Goal: Transaction & Acquisition: Book appointment/travel/reservation

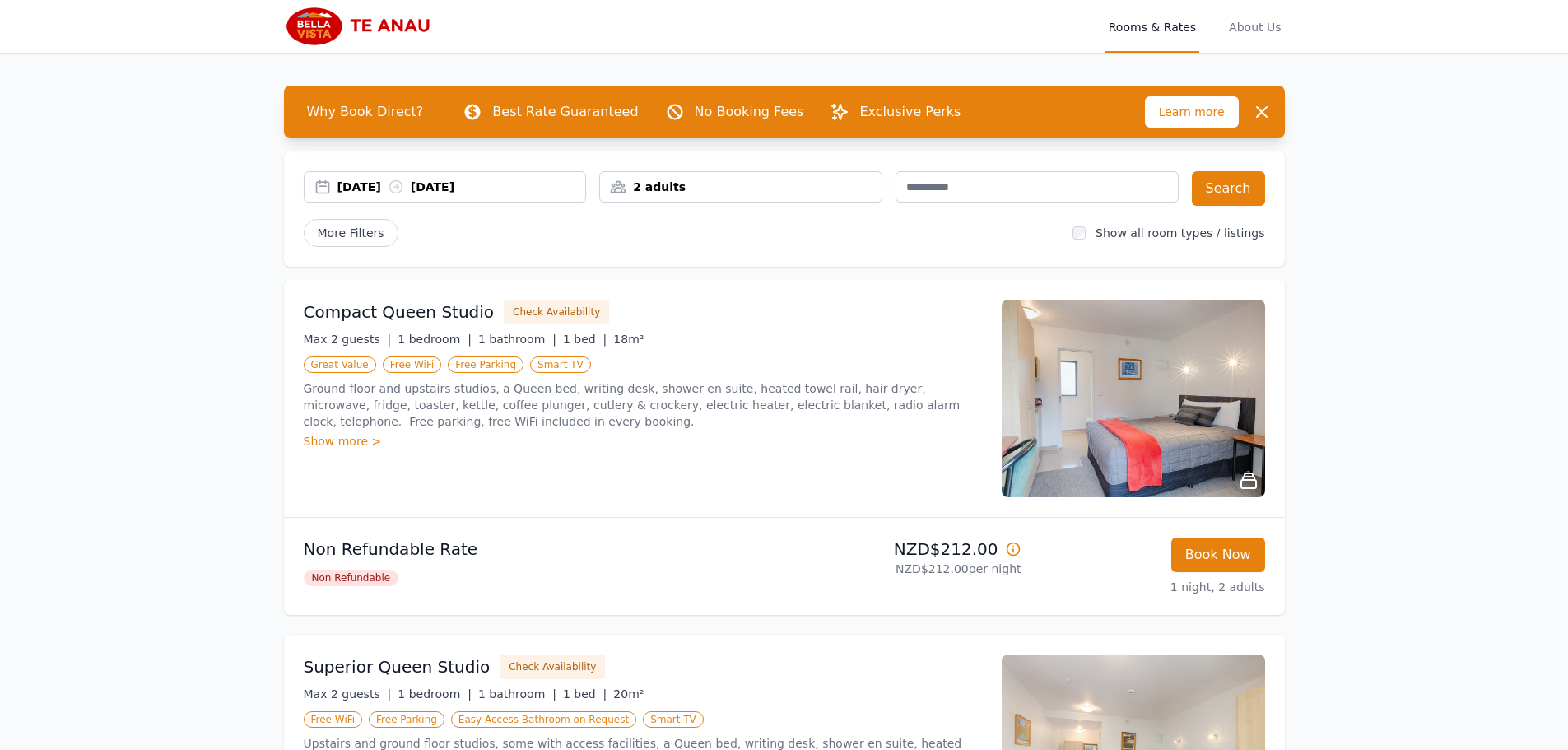
click at [458, 179] on div "[DATE] [DATE]" at bounding box center [462, 186] width 249 height 16
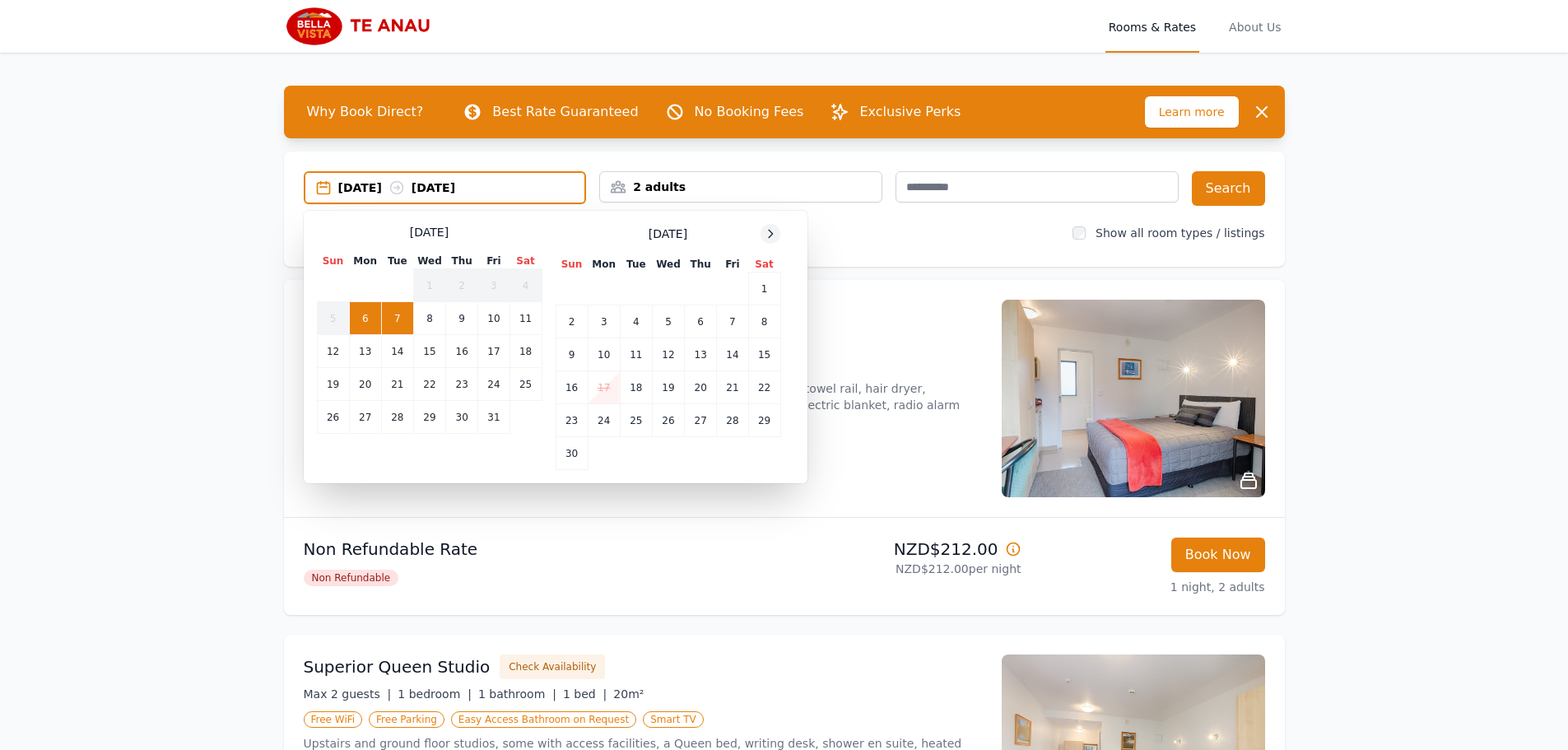
click at [775, 233] on icon at bounding box center [770, 234] width 13 height 13
click at [777, 233] on icon at bounding box center [770, 234] width 13 height 13
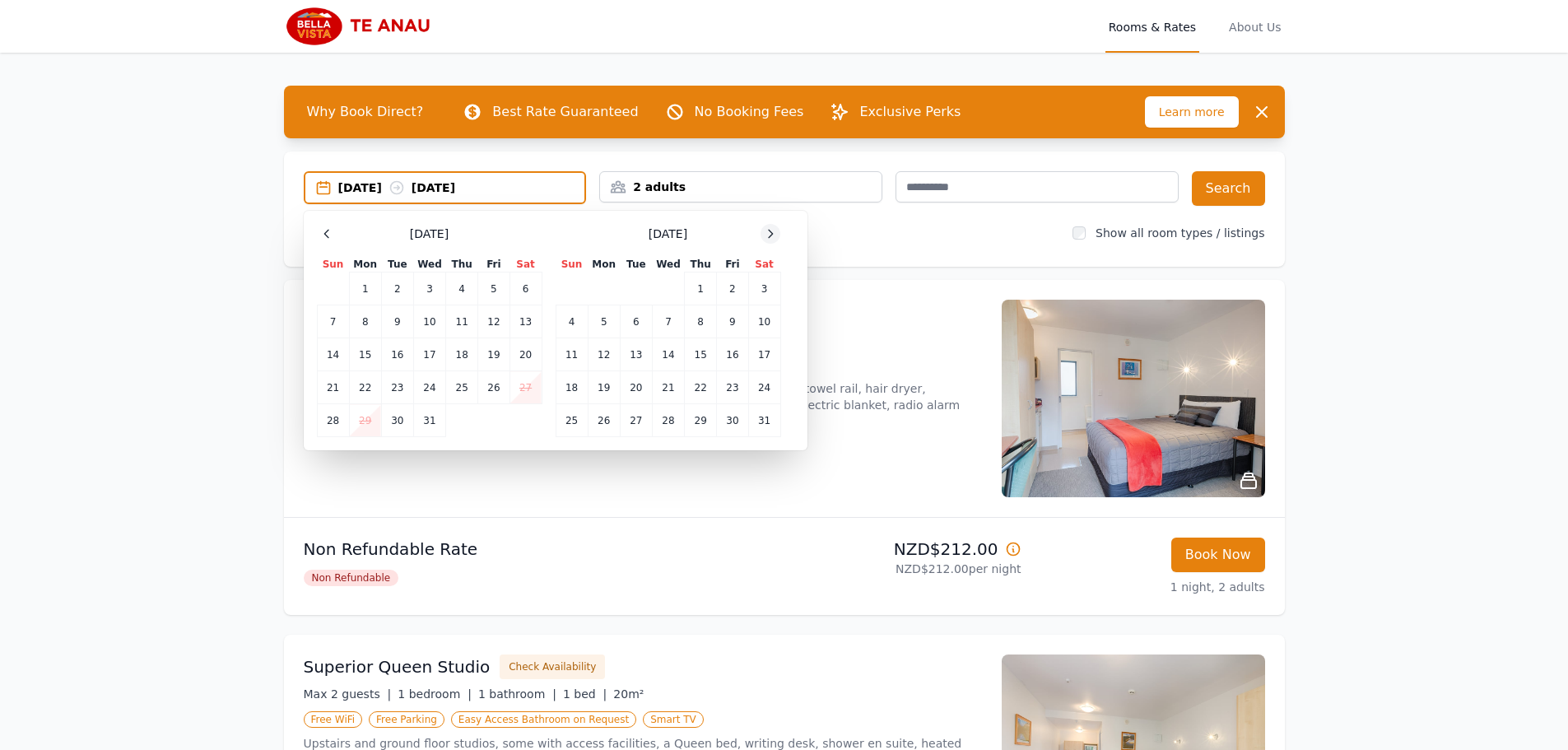
click at [778, 233] on div at bounding box center [770, 234] width 20 height 20
click at [778, 232] on div at bounding box center [770, 234] width 20 height 20
click at [777, 232] on div at bounding box center [770, 234] width 20 height 20
click at [457, 327] on td "12" at bounding box center [462, 322] width 32 height 33
click at [538, 322] on td "14" at bounding box center [525, 322] width 32 height 33
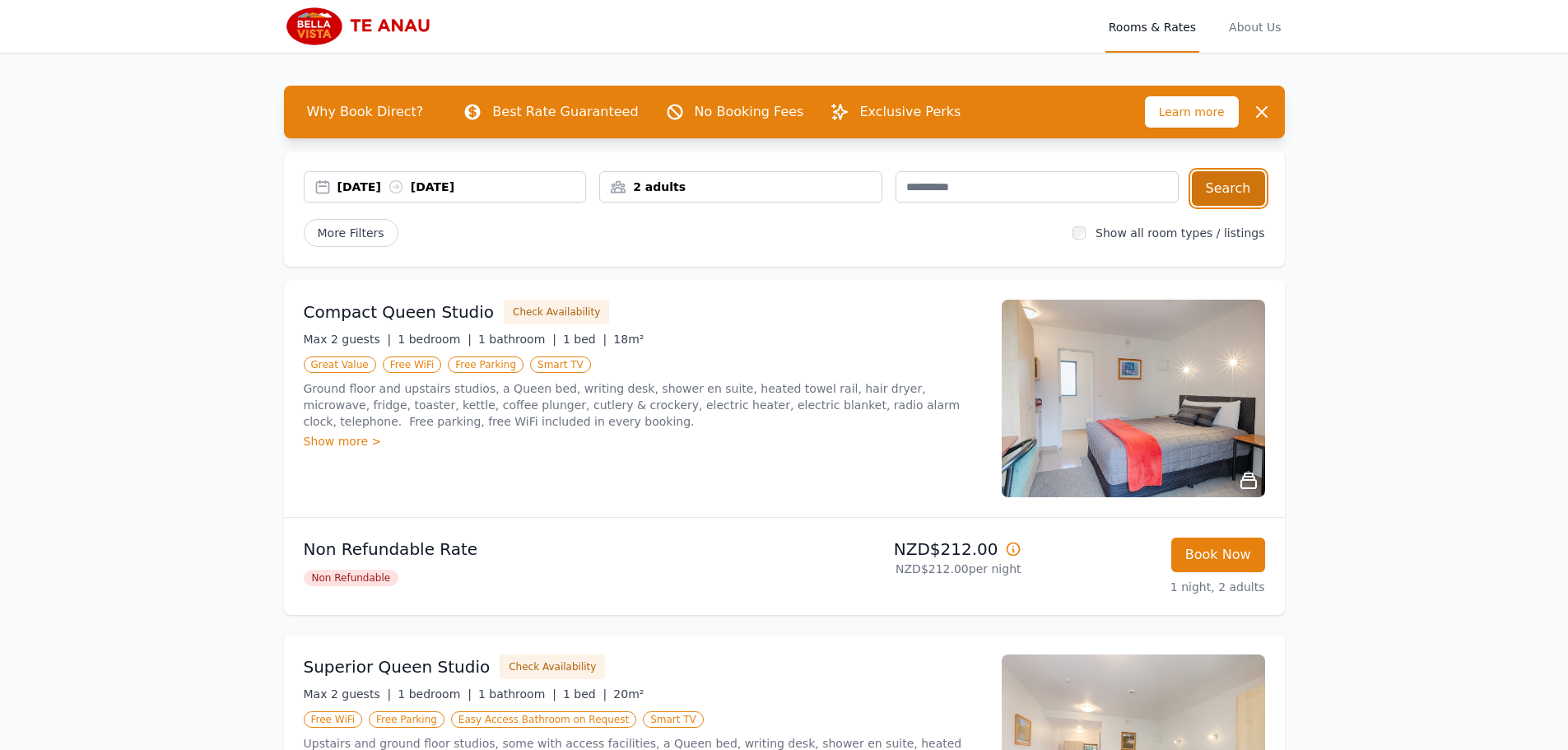
click at [1231, 194] on button "Search" at bounding box center [1228, 189] width 73 height 34
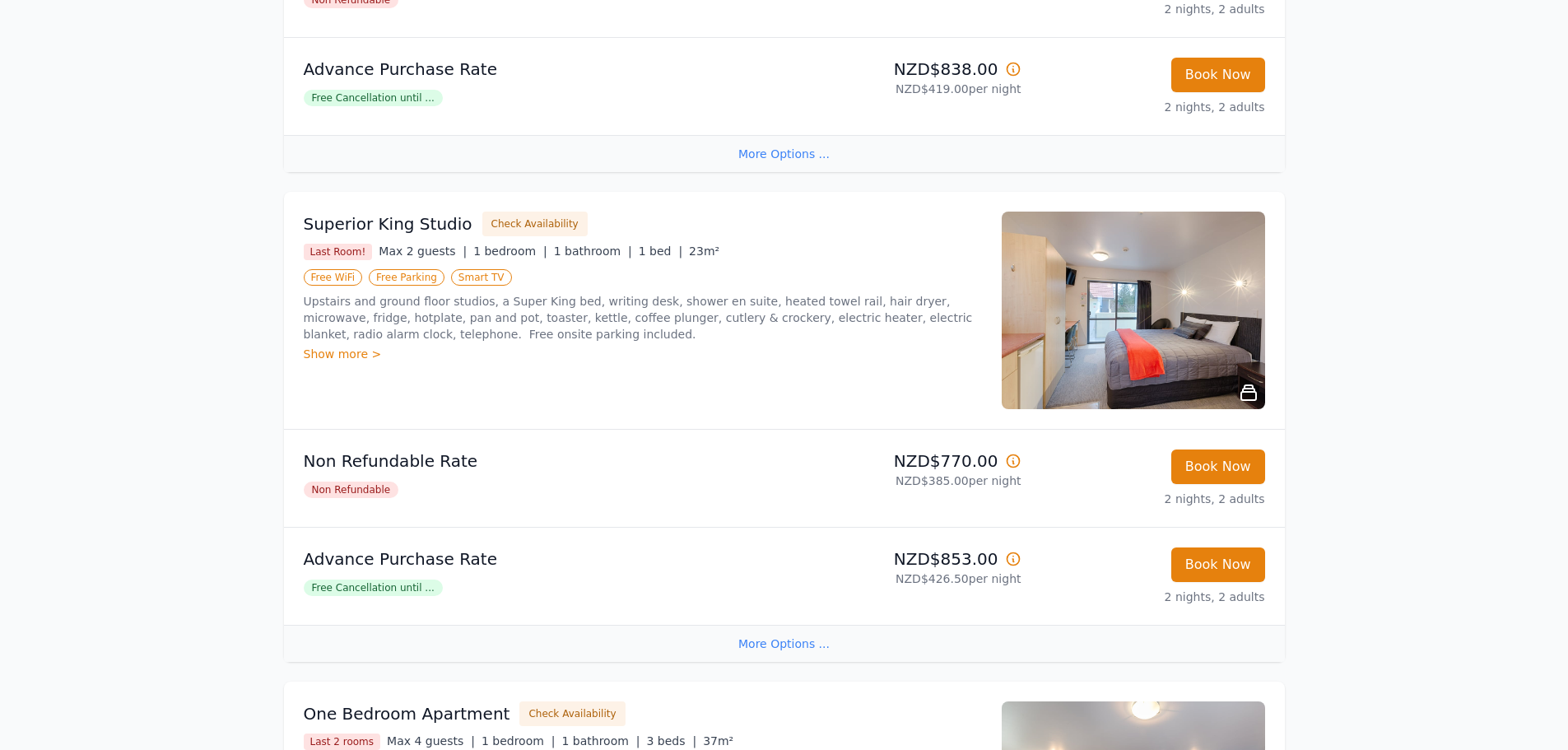
scroll to position [1565, 0]
